Goal: Information Seeking & Learning: Learn about a topic

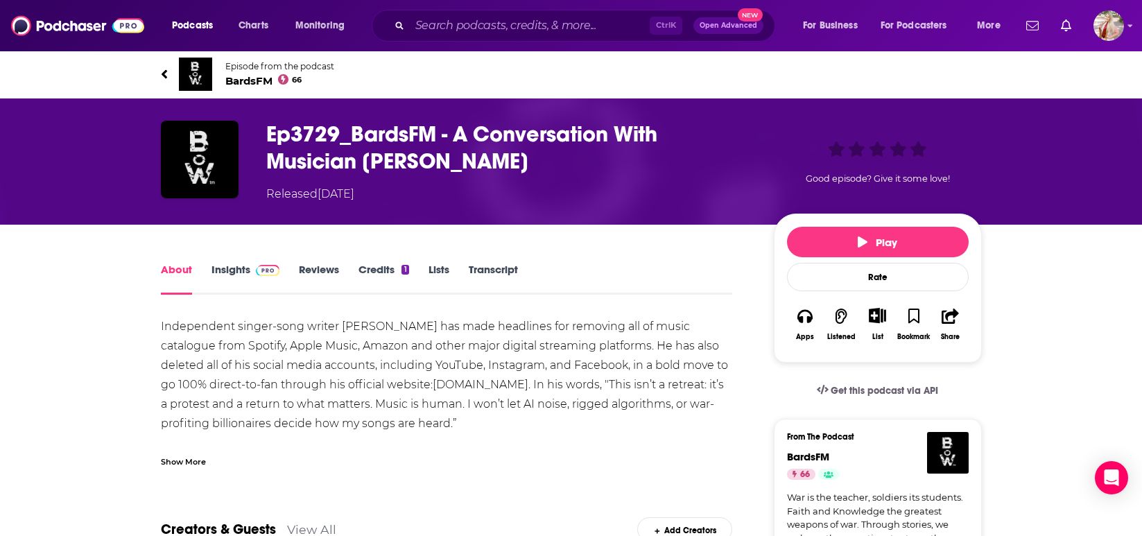
click at [489, 263] on link "Transcript" at bounding box center [493, 279] width 49 height 32
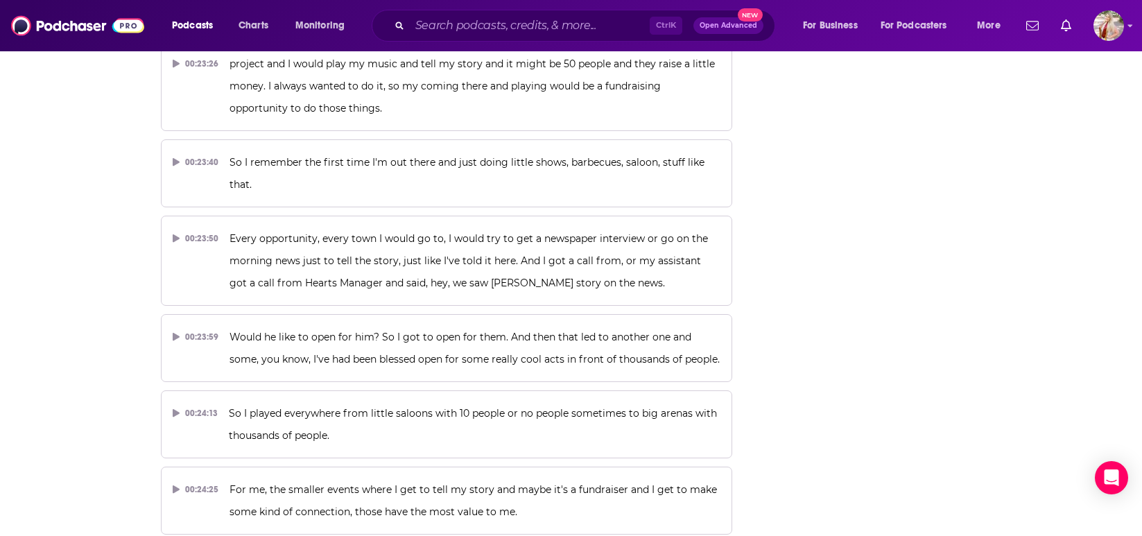
scroll to position [9762, 0]
